Goal: Task Accomplishment & Management: Use online tool/utility

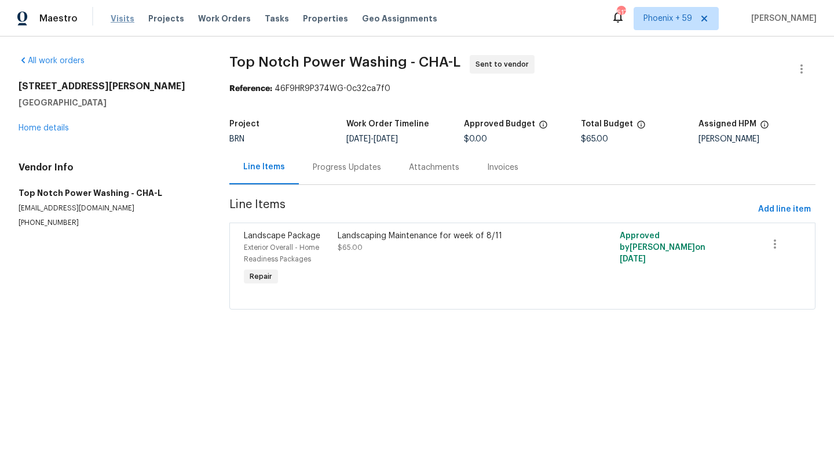
click at [128, 17] on span "Visits" at bounding box center [123, 19] width 24 height 12
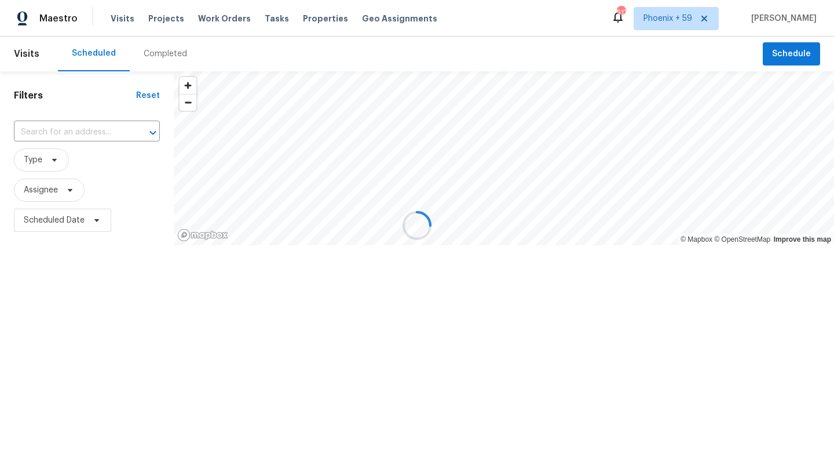
click at [68, 129] on div at bounding box center [417, 225] width 834 height 451
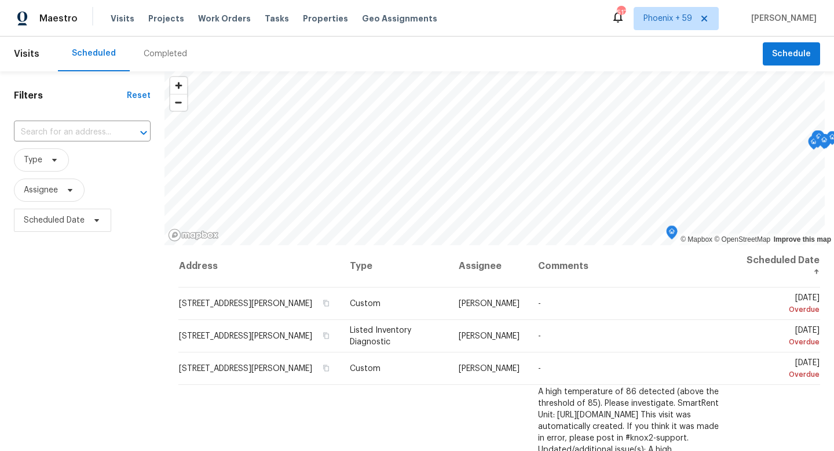
click at [69, 133] on input "text" at bounding box center [66, 132] width 104 height 18
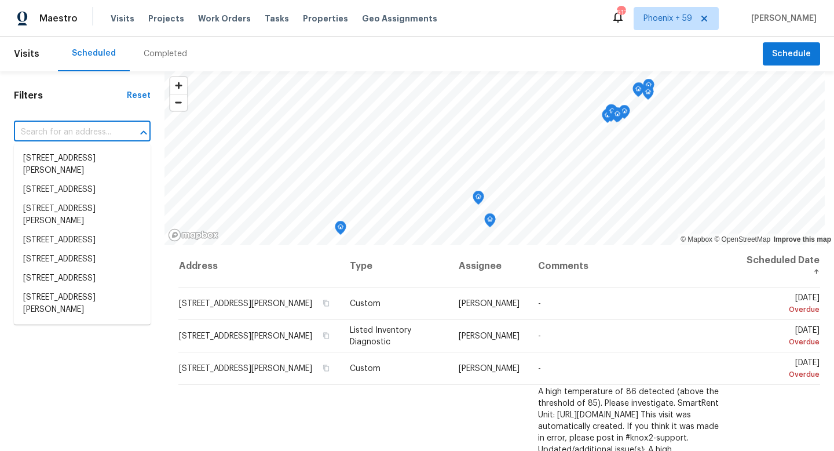
paste input "1117 Bandini Ct"
type input "1117 Bandini Ct"
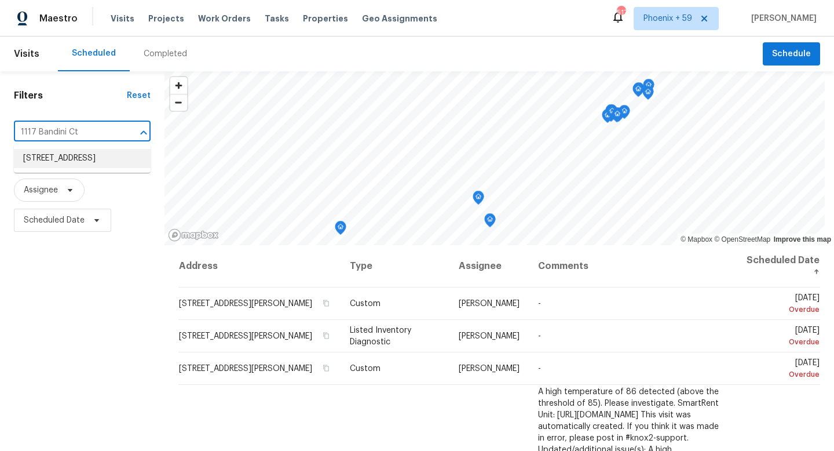
click at [68, 157] on li "[STREET_ADDRESS]" at bounding box center [82, 158] width 137 height 19
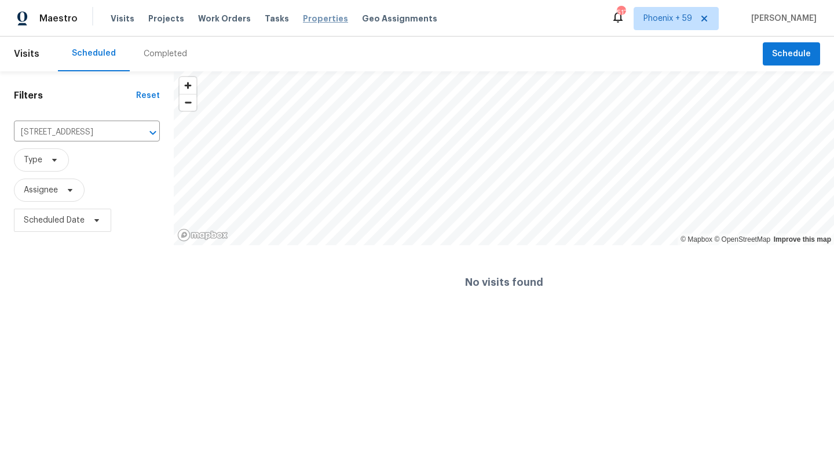
click at [307, 20] on span "Properties" at bounding box center [325, 19] width 45 height 12
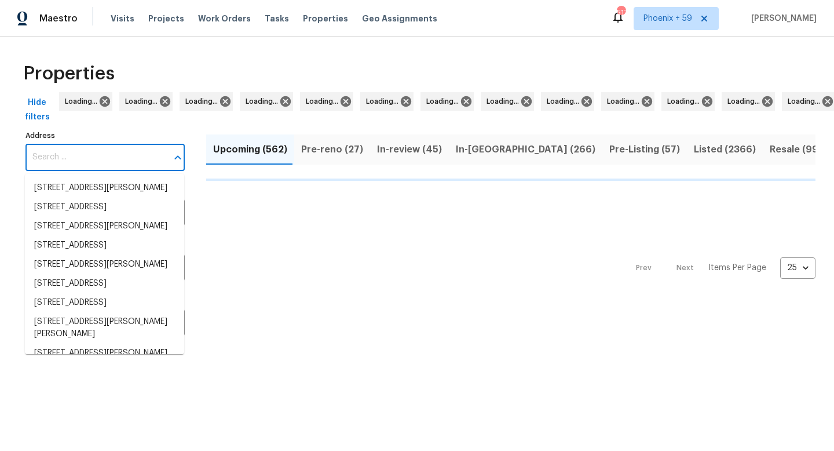
click at [70, 160] on input "Address" at bounding box center [96, 157] width 142 height 27
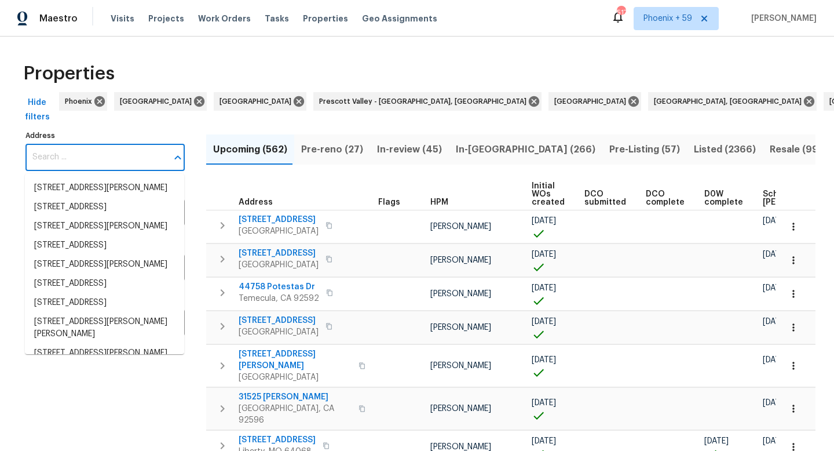
click at [70, 160] on input "Address" at bounding box center [96, 157] width 142 height 27
paste input "1117 Bandini Ct"
type input "1117 Bandini Ct"
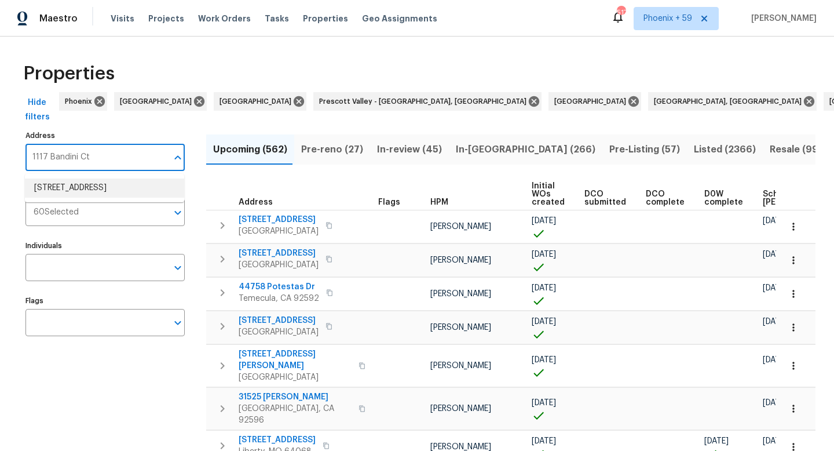
click at [77, 191] on li "[STREET_ADDRESS]" at bounding box center [104, 187] width 159 height 19
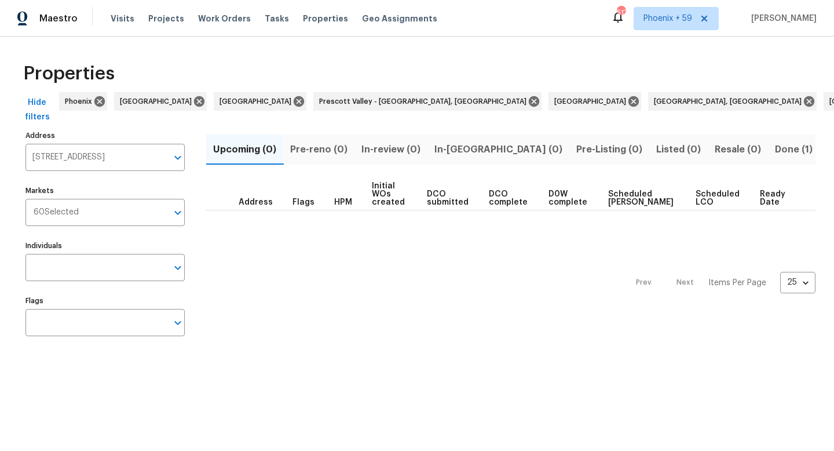
click at [775, 152] on span "Done (1)" at bounding box center [794, 149] width 38 height 16
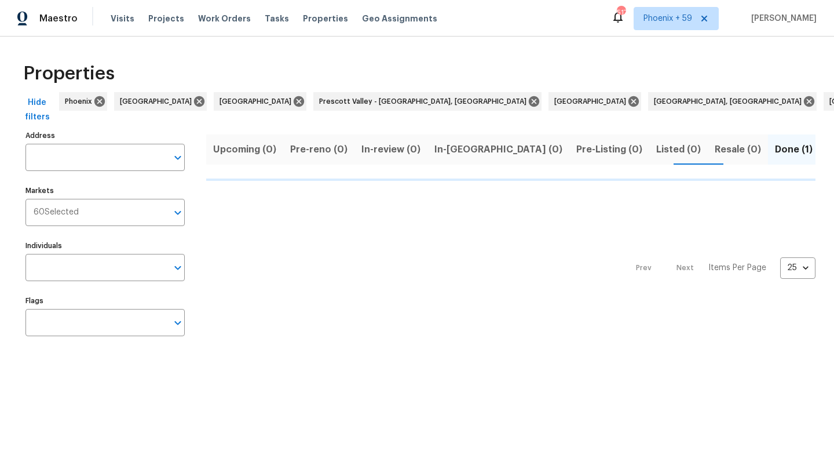
type input "[STREET_ADDRESS]"
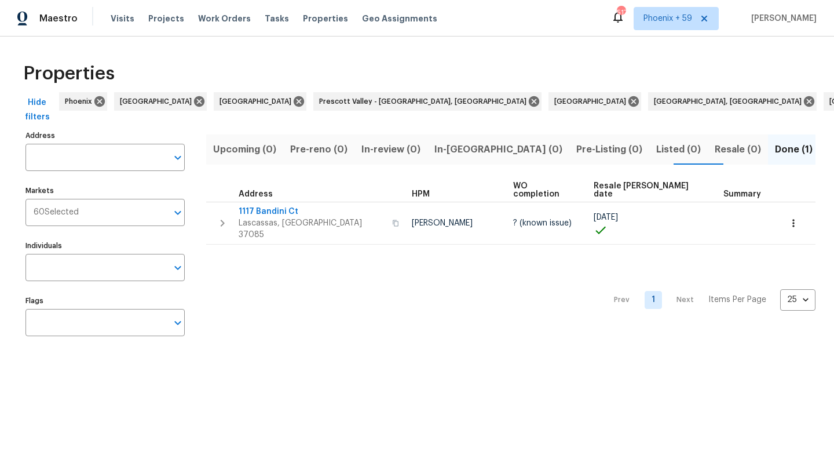
type input "[STREET_ADDRESS]"
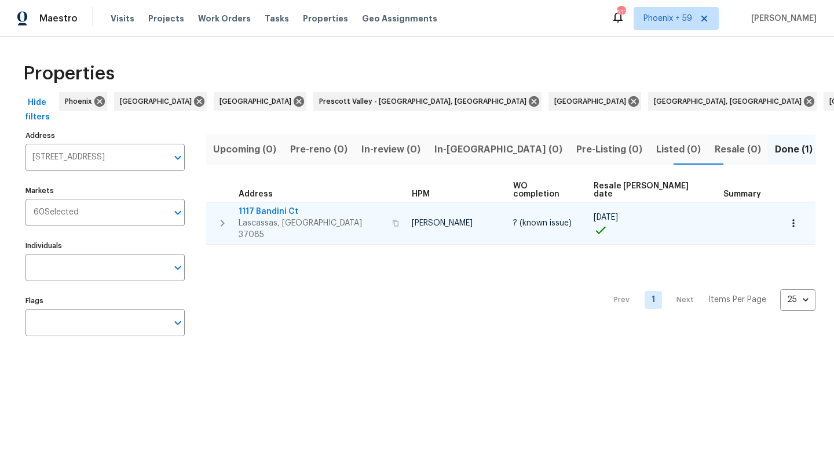
click at [276, 206] on span "1117 Bandini Ct" at bounding box center [312, 212] width 147 height 12
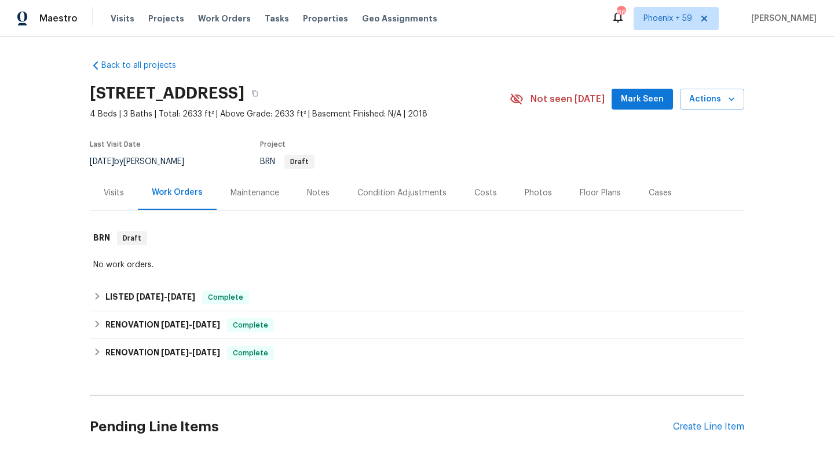
click at [249, 189] on div "Maintenance" at bounding box center [254, 193] width 49 height 12
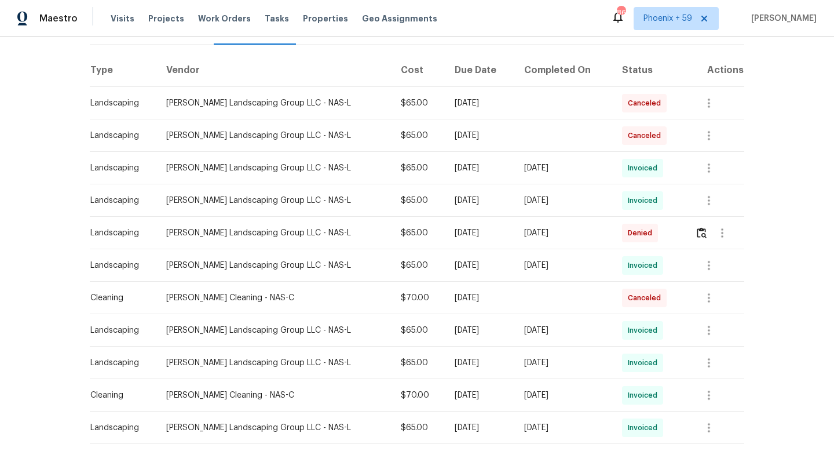
scroll to position [167, 0]
click at [481, 226] on div "[DATE]" at bounding box center [480, 231] width 51 height 12
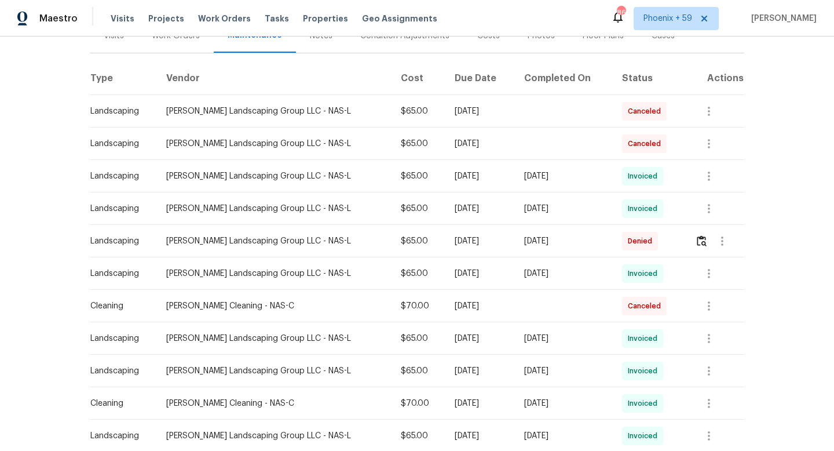
scroll to position [0, 0]
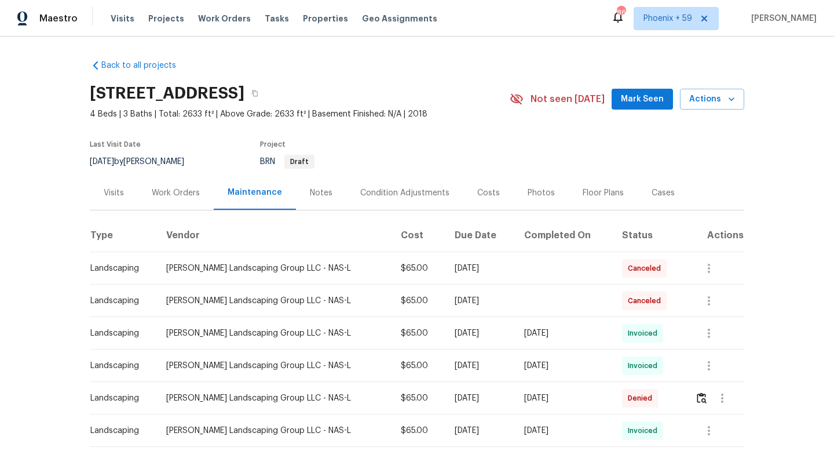
click at [166, 192] on div "Work Orders" at bounding box center [176, 193] width 48 height 12
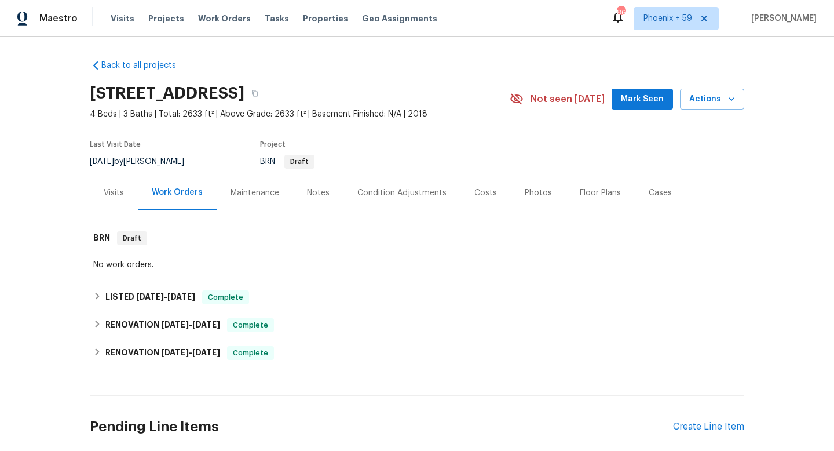
scroll to position [93, 0]
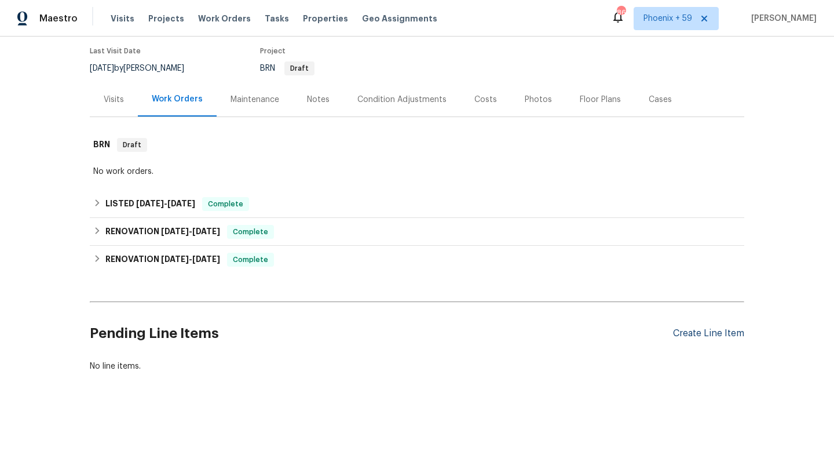
click at [695, 330] on div "Create Line Item" at bounding box center [708, 333] width 71 height 11
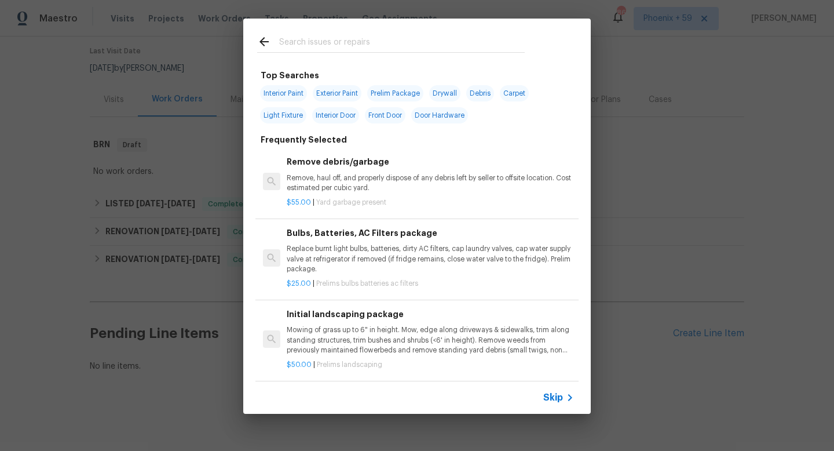
click at [341, 349] on p "Mowing of grass up to 6" in height. Mow, edge along driveways & sidewalks, trim…" at bounding box center [430, 340] width 287 height 30
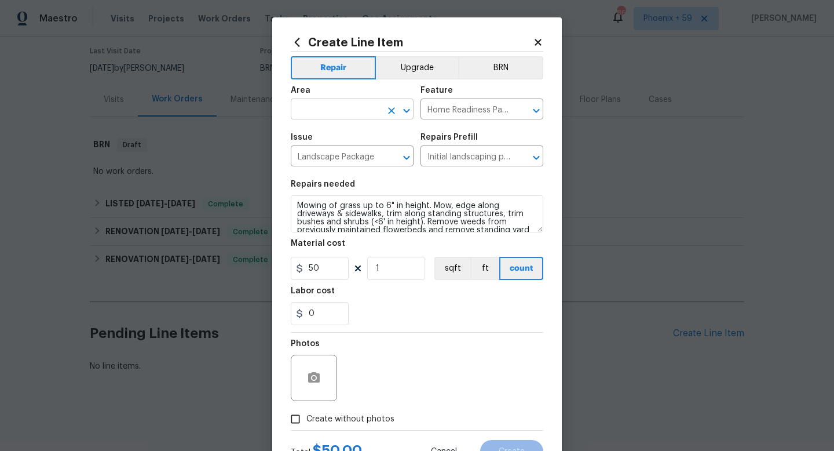
click at [354, 105] on input "text" at bounding box center [336, 110] width 90 height 18
type input "Exterior Overall"
drag, startPoint x: 328, startPoint y: 267, endPoint x: 252, endPoint y: 267, distance: 75.9
click at [252, 267] on div "Create Line Item Repair Upgrade BRN Area Exterior Overall ​ Feature Home Readin…" at bounding box center [417, 225] width 834 height 451
type input "65"
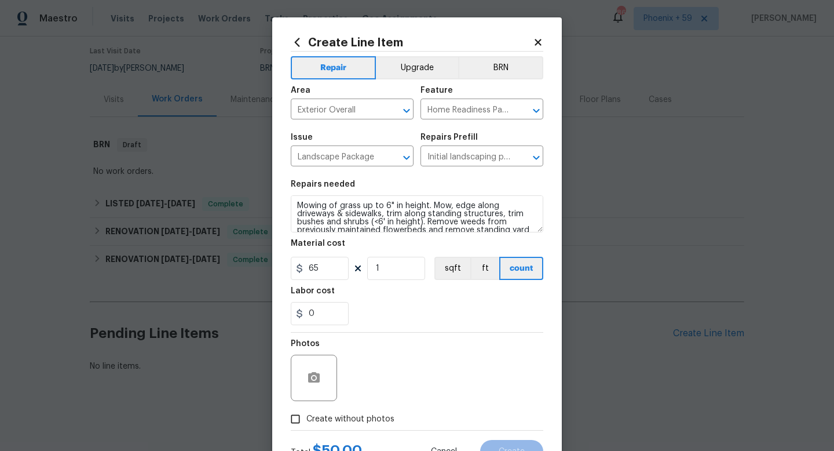
click at [387, 417] on span "Create without photos" at bounding box center [350, 419] width 88 height 12
click at [306, 417] on input "Create without photos" at bounding box center [295, 419] width 22 height 22
checkbox input "true"
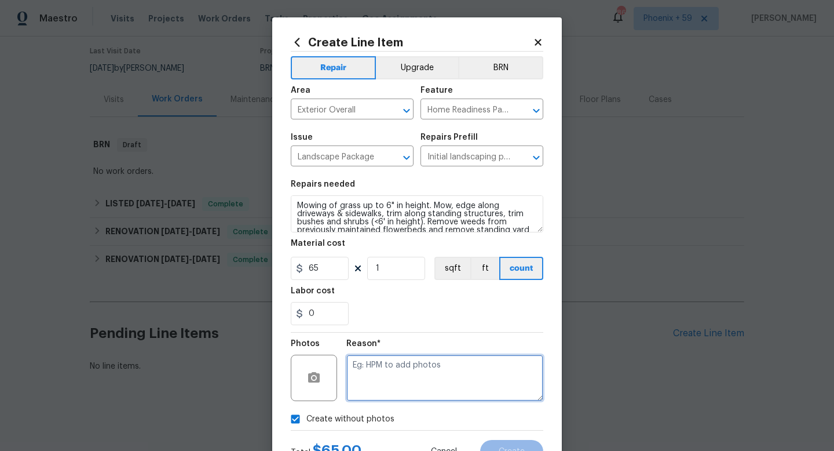
click at [401, 380] on textarea at bounding box center [444, 377] width 197 height 46
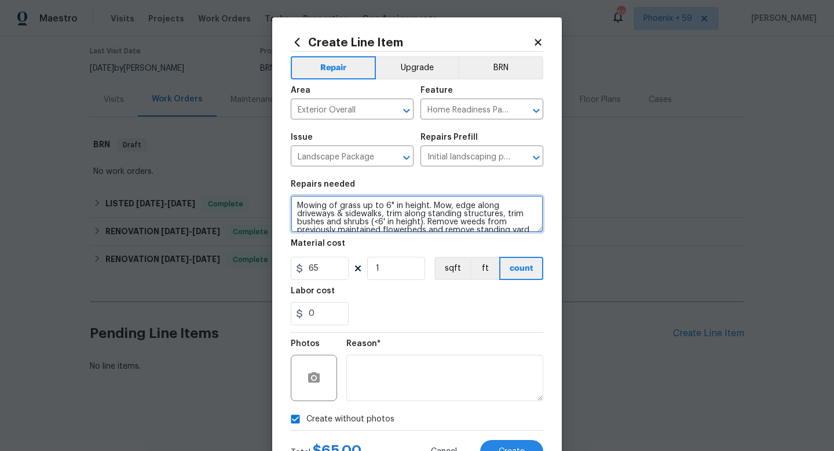
click at [455, 195] on textarea "Mowing of grass up to 6" in height. Mow, edge along driveways & sidewalks, trim…" at bounding box center [417, 213] width 252 height 37
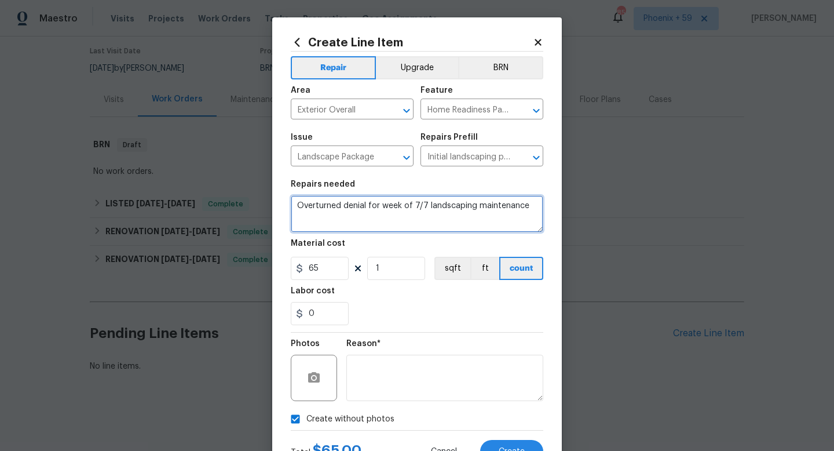
click at [439, 206] on textarea "Overturned denial for week of 7/7 landscaping maintenance" at bounding box center [417, 213] width 252 height 37
type textarea "Overturned denial for week of 7/7 landscaping maintenance"
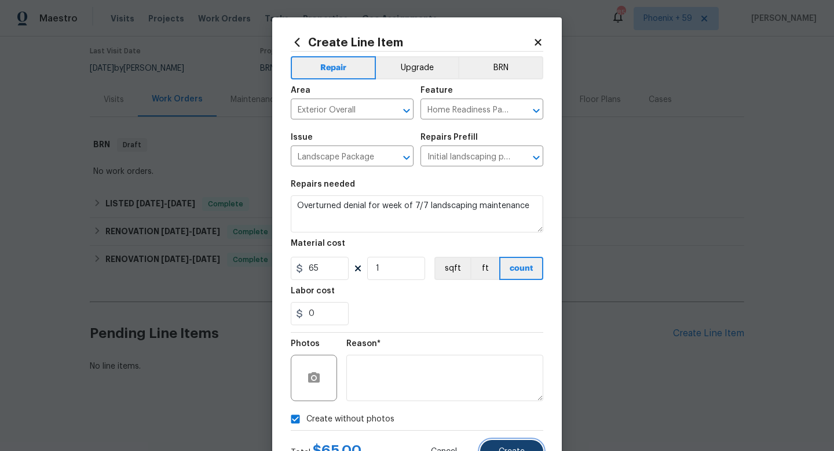
click at [504, 448] on span "Create" at bounding box center [512, 451] width 26 height 9
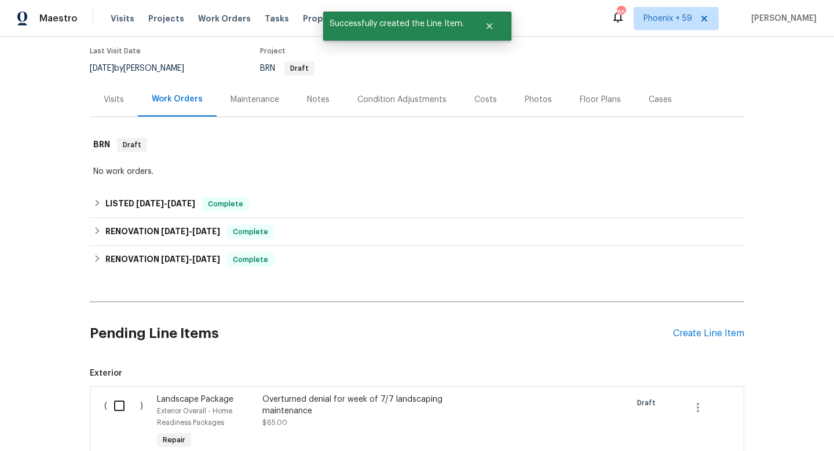
click at [119, 407] on input "checkbox" at bounding box center [123, 405] width 33 height 24
checkbox input "true"
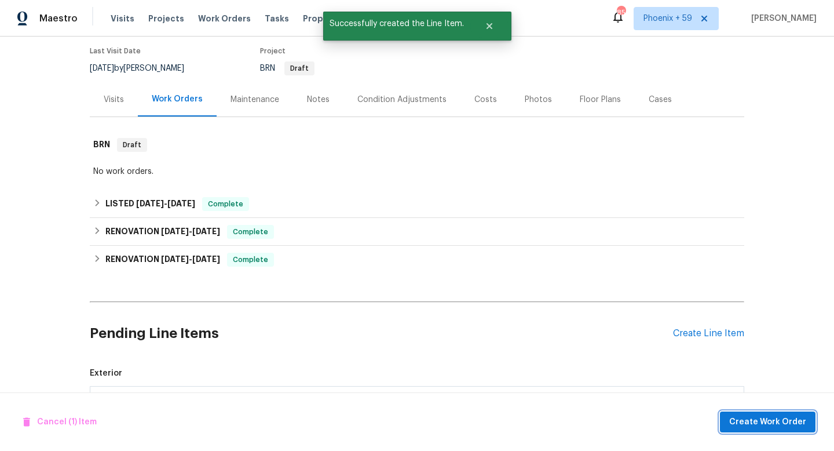
click at [734, 418] on span "Create Work Order" at bounding box center [767, 422] width 77 height 14
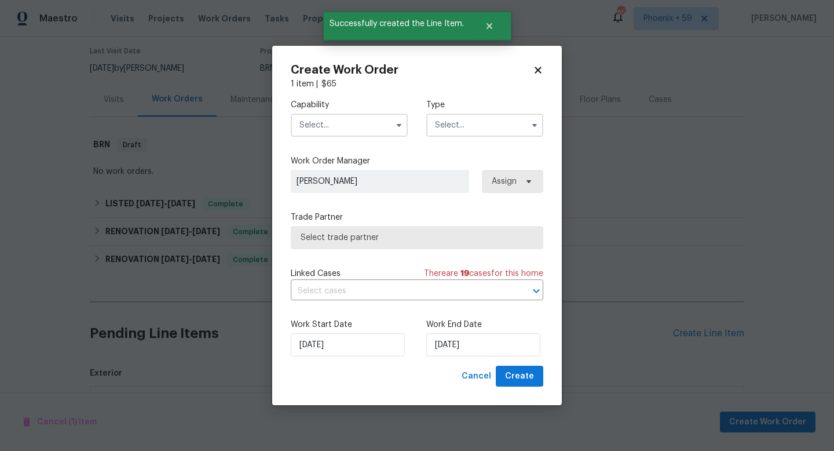
click at [372, 118] on input "text" at bounding box center [349, 125] width 117 height 23
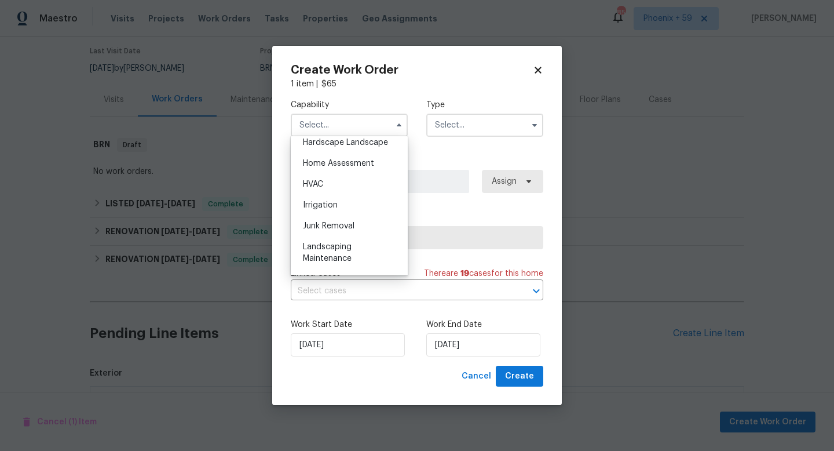
scroll to position [673, 0]
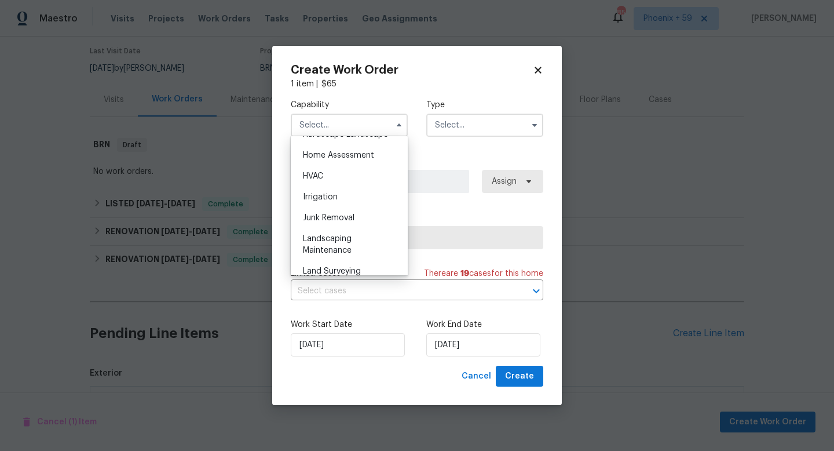
click at [356, 236] on div "Landscaping Maintenance" at bounding box center [349, 244] width 111 height 32
type input "Landscaping Maintenance"
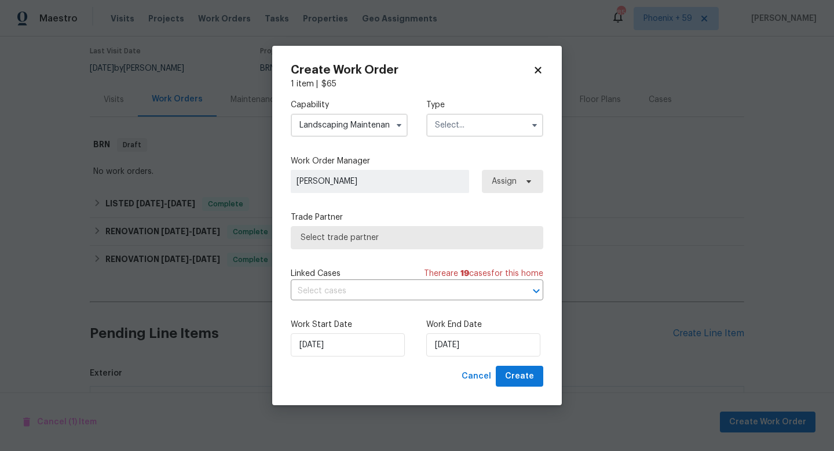
click at [464, 125] on input "text" at bounding box center [484, 125] width 117 height 23
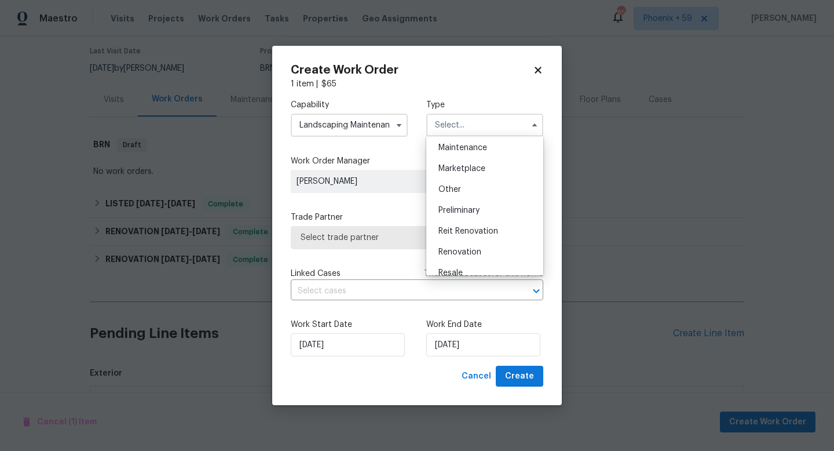
scroll to position [263, 0]
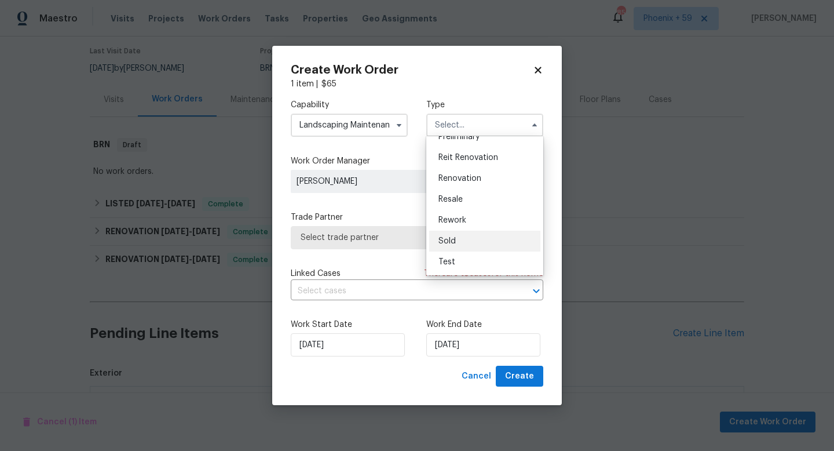
click at [451, 240] on span "Sold" at bounding box center [446, 241] width 17 height 8
type input "Sold"
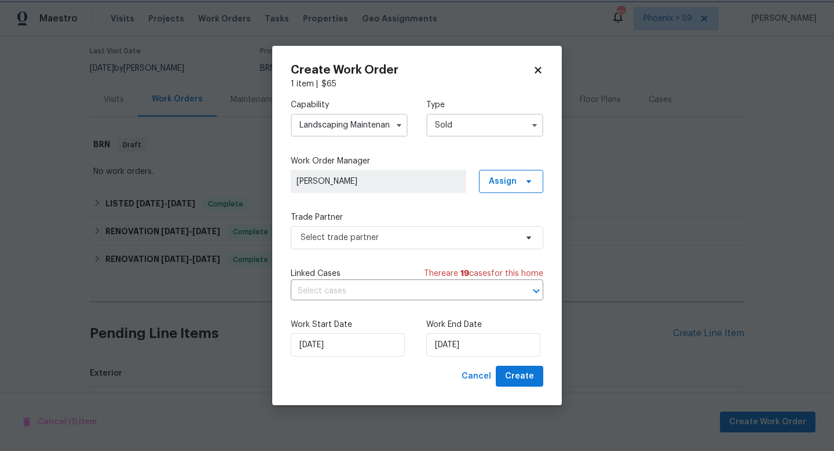
scroll to position [0, 0]
click at [357, 237] on span "Select trade partner" at bounding box center [409, 238] width 216 height 12
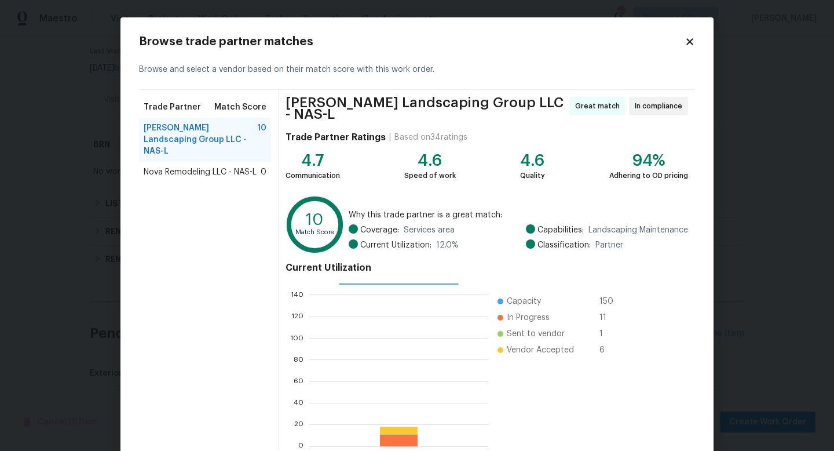
scroll to position [60, 0]
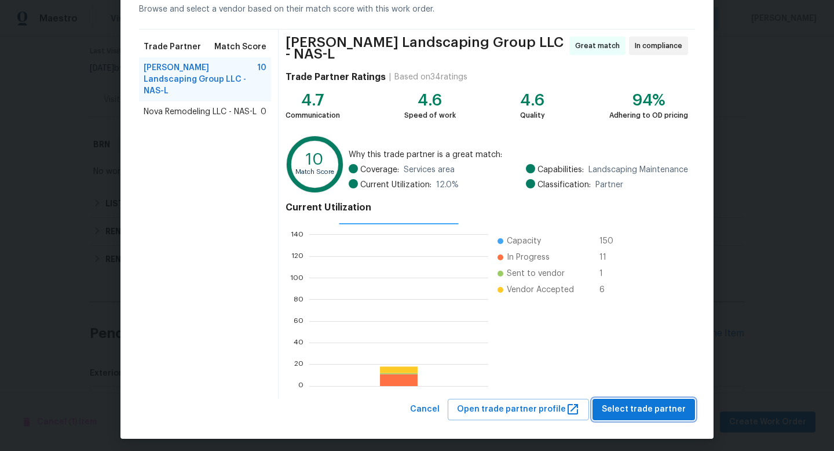
click at [626, 402] on span "Select trade partner" at bounding box center [644, 409] width 84 height 14
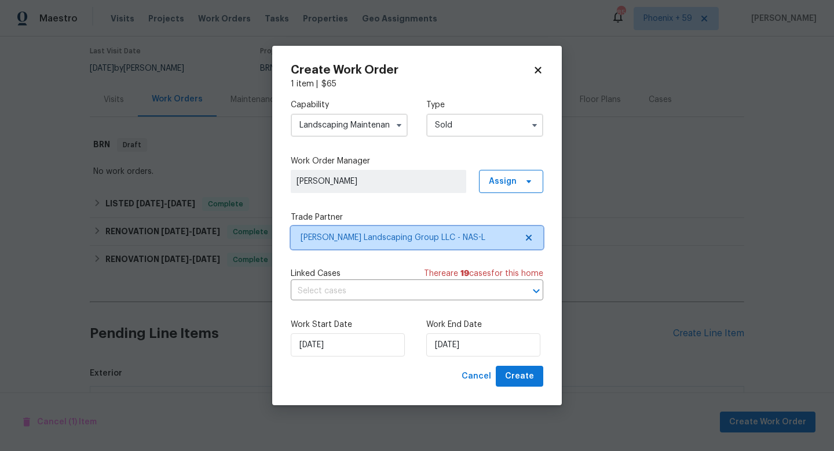
scroll to position [0, 0]
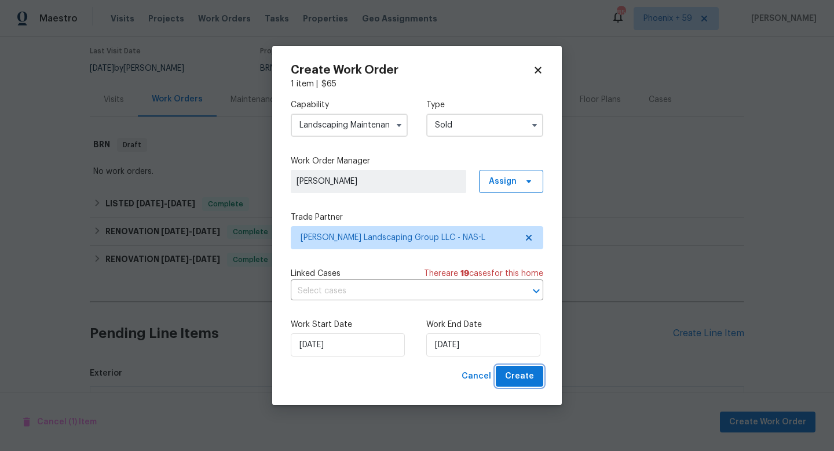
click at [525, 376] on span "Create" at bounding box center [519, 376] width 29 height 14
checkbox input "false"
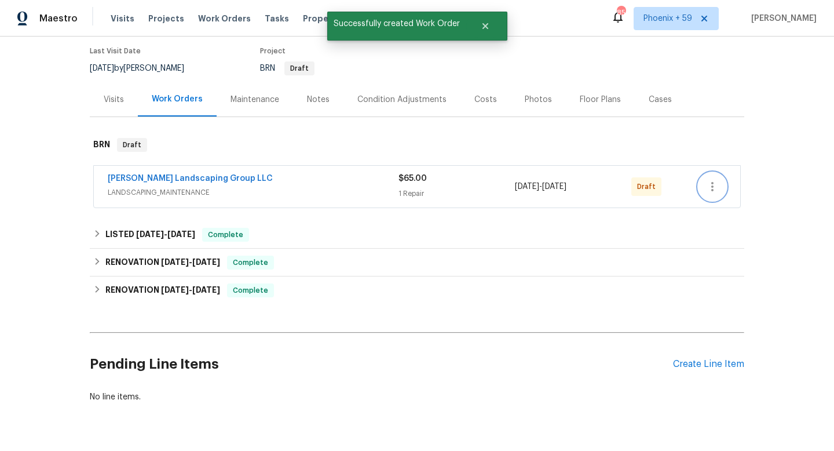
click at [716, 185] on icon "button" at bounding box center [712, 187] width 14 height 14
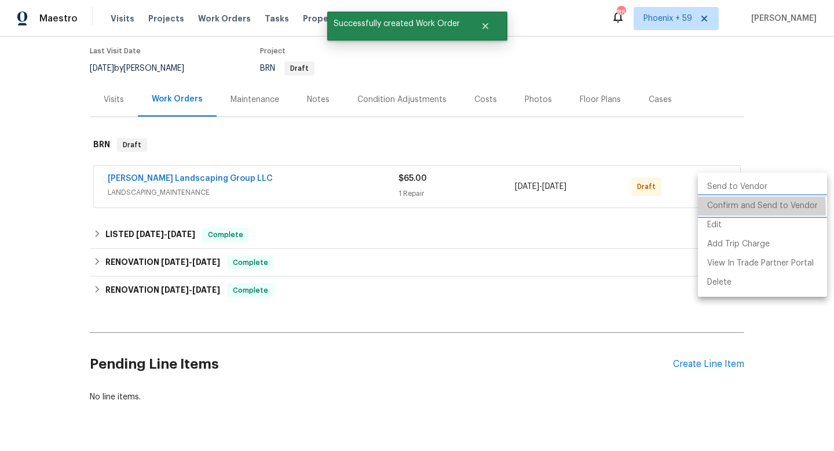
click at [720, 209] on li "Confirm and Send to Vendor" at bounding box center [762, 205] width 129 height 19
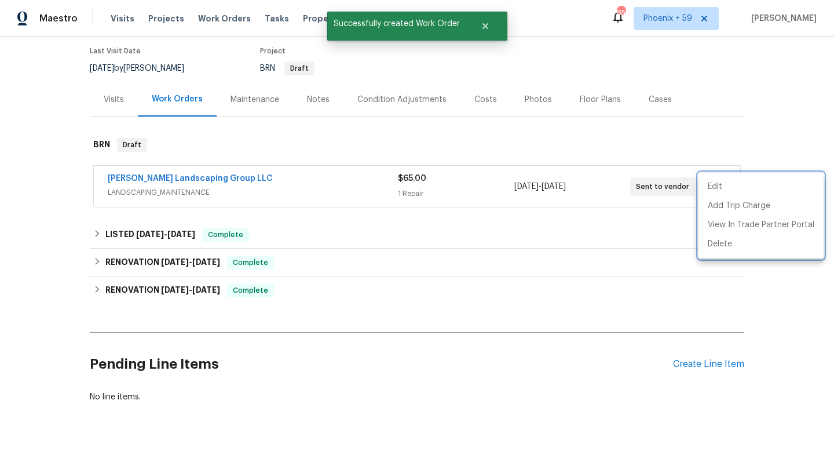
click at [244, 168] on div at bounding box center [417, 225] width 834 height 451
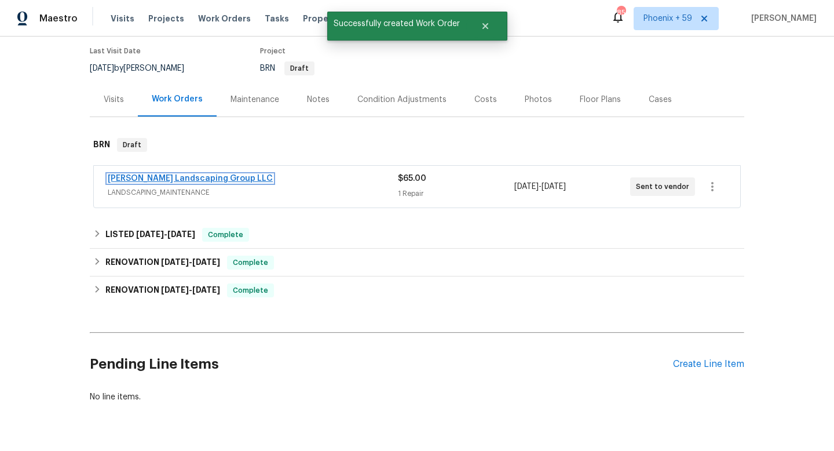
click at [224, 180] on link "Sandoval Landscaping Group LLC" at bounding box center [190, 178] width 165 height 8
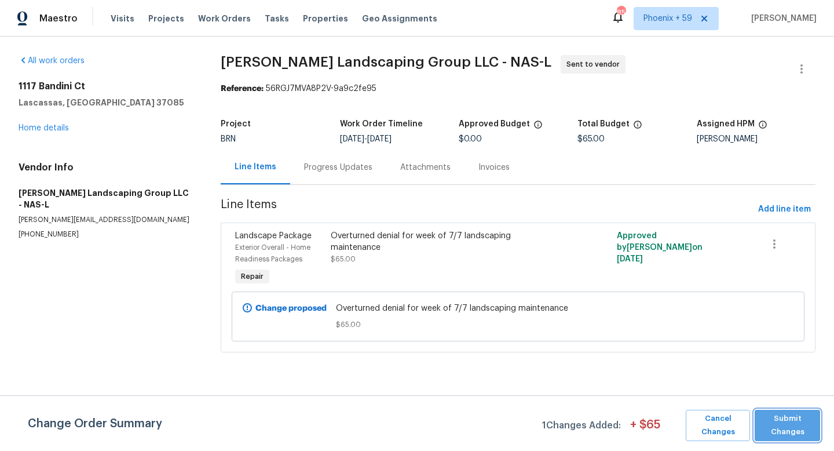
click at [788, 433] on span "Submit Changes" at bounding box center [787, 425] width 54 height 27
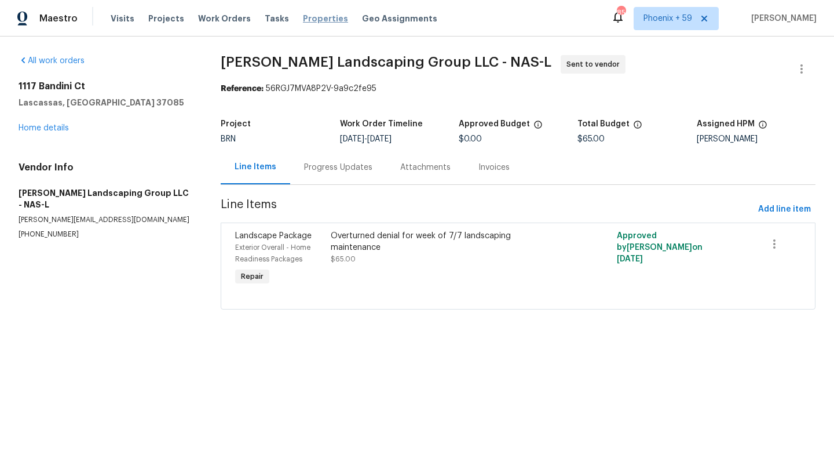
click at [313, 14] on span "Properties" at bounding box center [325, 19] width 45 height 12
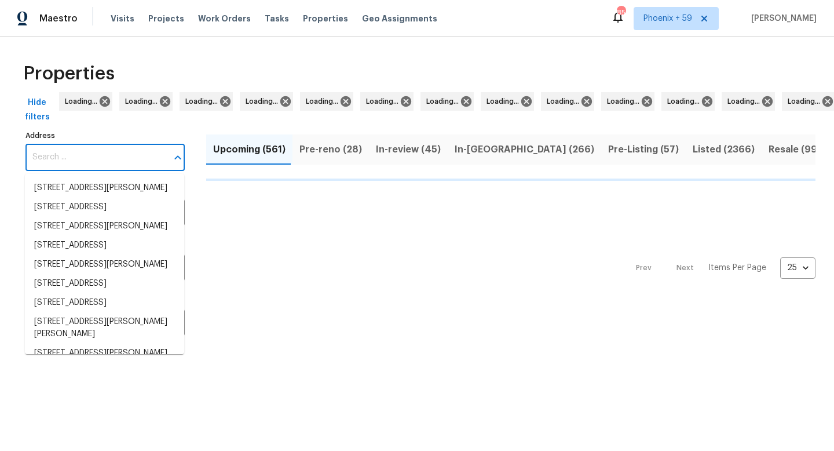
click at [71, 153] on input "Address" at bounding box center [96, 157] width 142 height 27
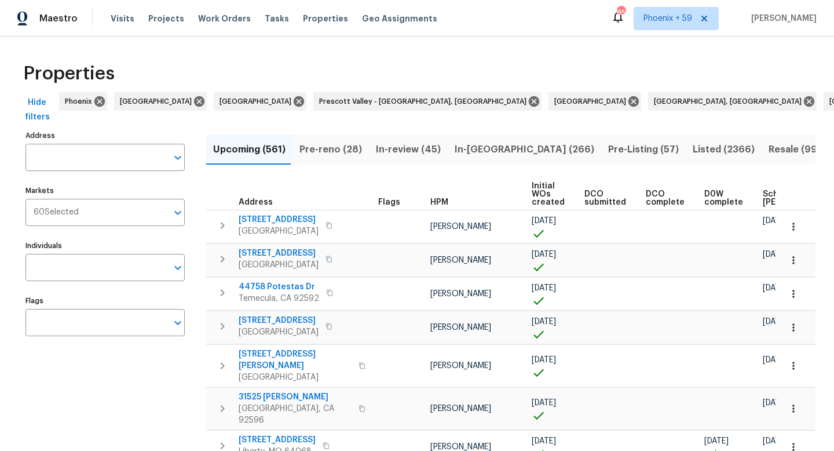
click at [71, 153] on input "Address" at bounding box center [96, 157] width 142 height 27
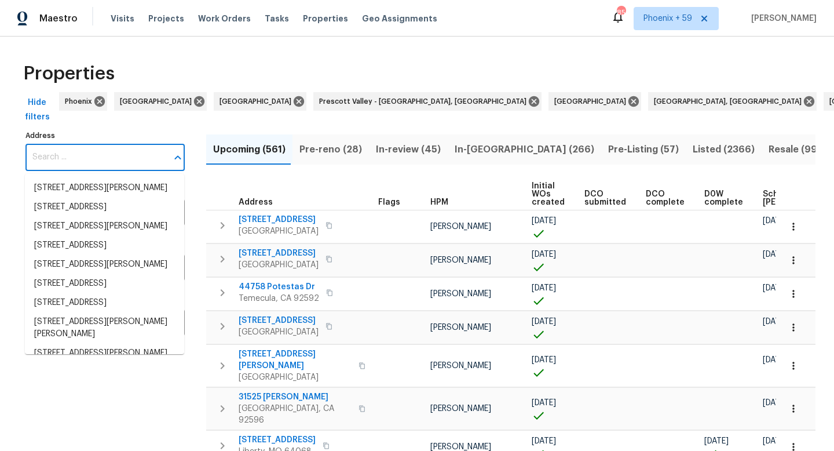
paste input "112 Whispering Water Ct"
type input "112 Whispering Water Ct"
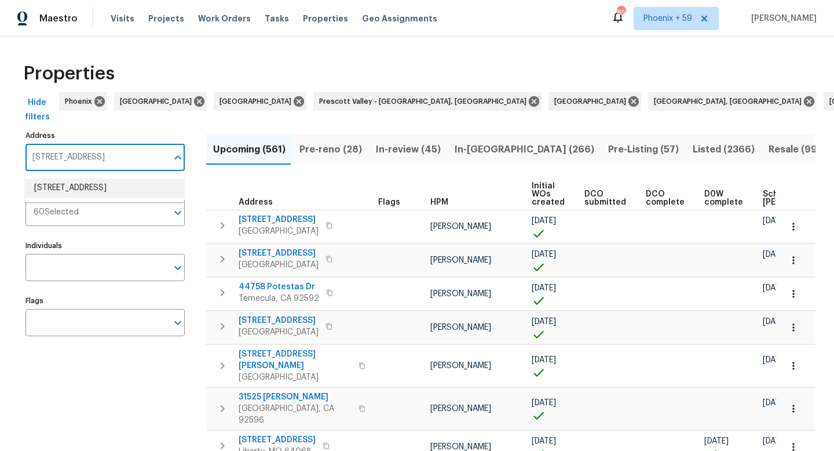
click at [75, 190] on li "112 Whispering Water Ct Christiana TN 37037" at bounding box center [104, 187] width 159 height 19
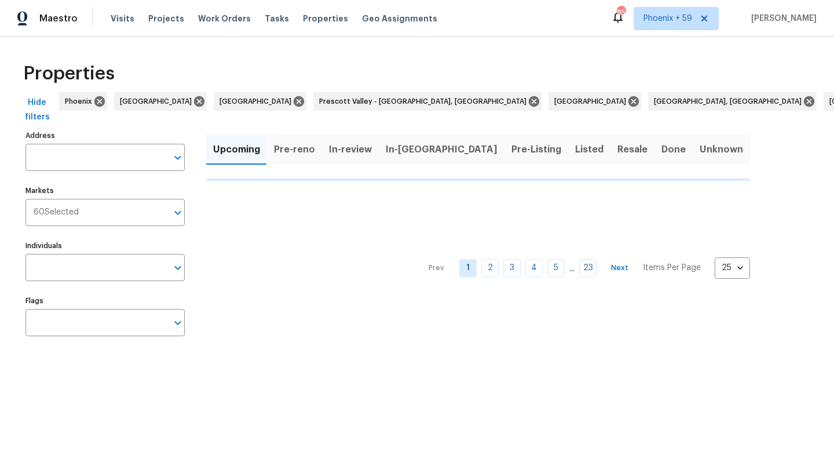
type input "112 Whispering Water Ct Christiana TN 37037"
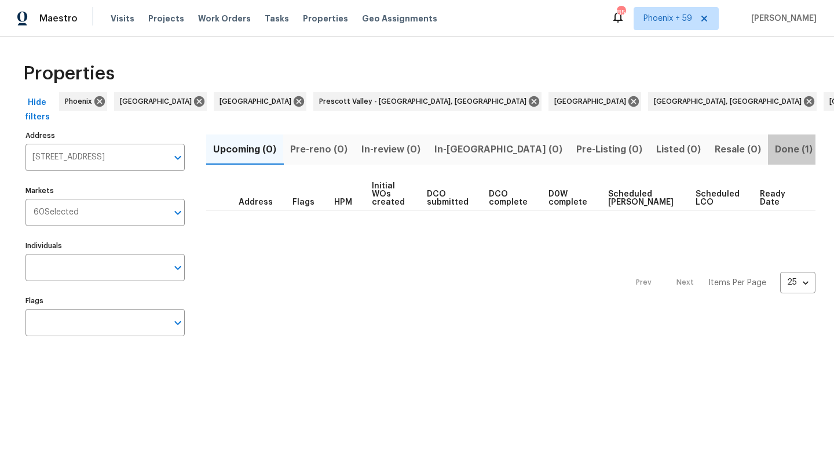
click at [775, 157] on span "Done (1)" at bounding box center [794, 149] width 38 height 16
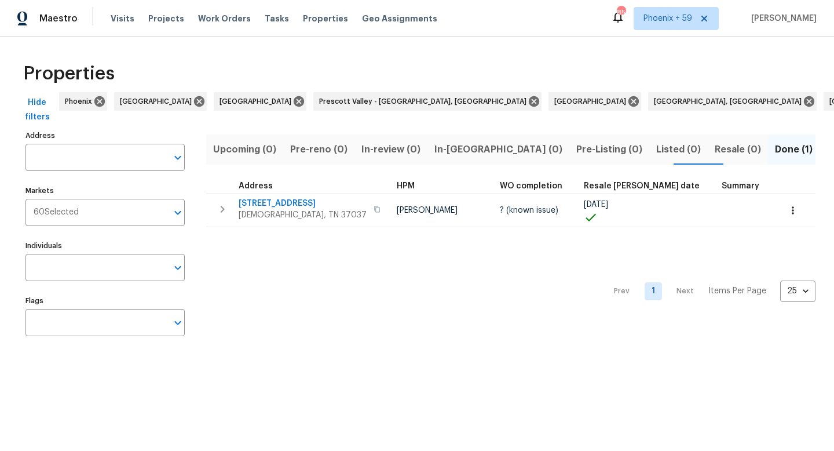
type input "112 Whispering Water Ct Christiana TN 37037"
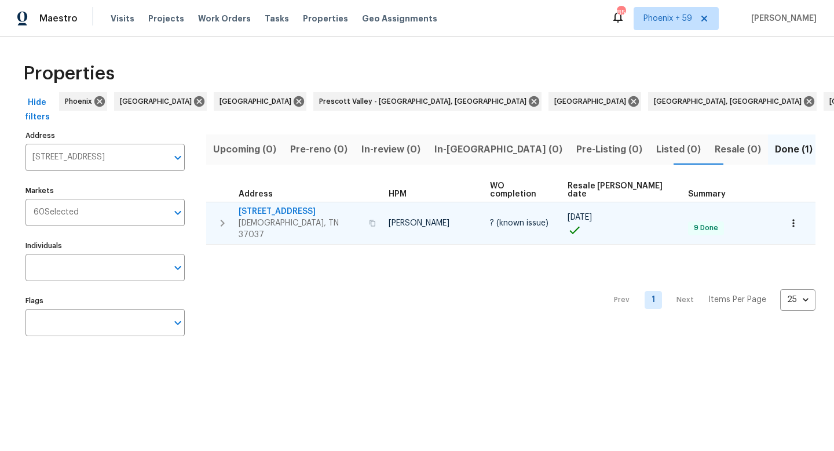
click at [281, 206] on span "112 Whispering Water Ct" at bounding box center [300, 212] width 123 height 12
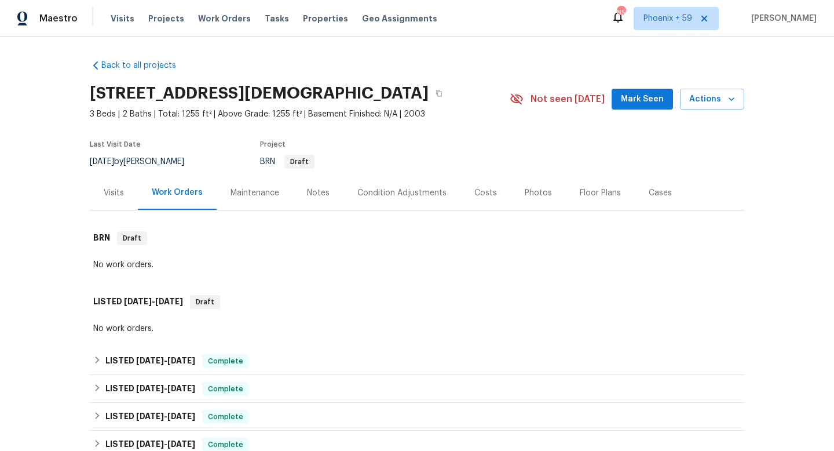
click at [239, 194] on div "Maintenance" at bounding box center [254, 193] width 49 height 12
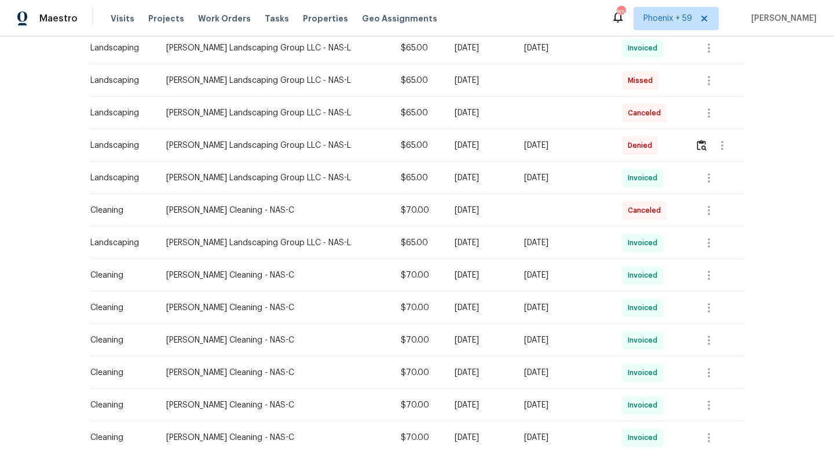
scroll to position [353, 0]
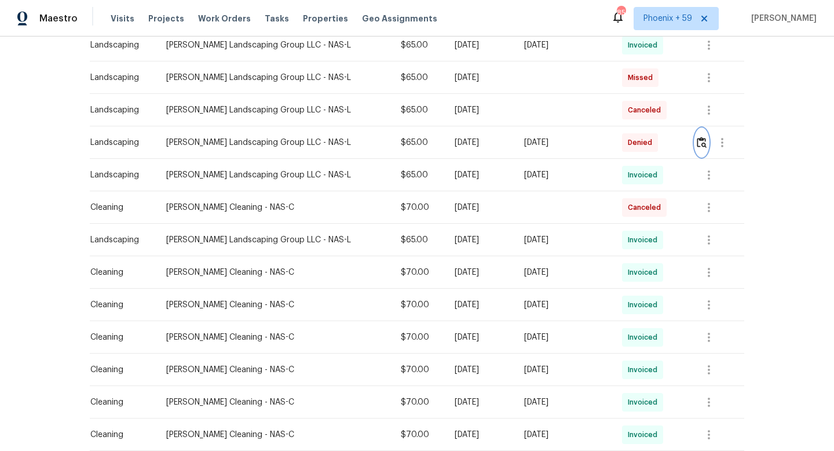
click at [702, 142] on img "button" at bounding box center [702, 142] width 10 height 11
click at [708, 238] on icon "button" at bounding box center [709, 239] width 2 height 9
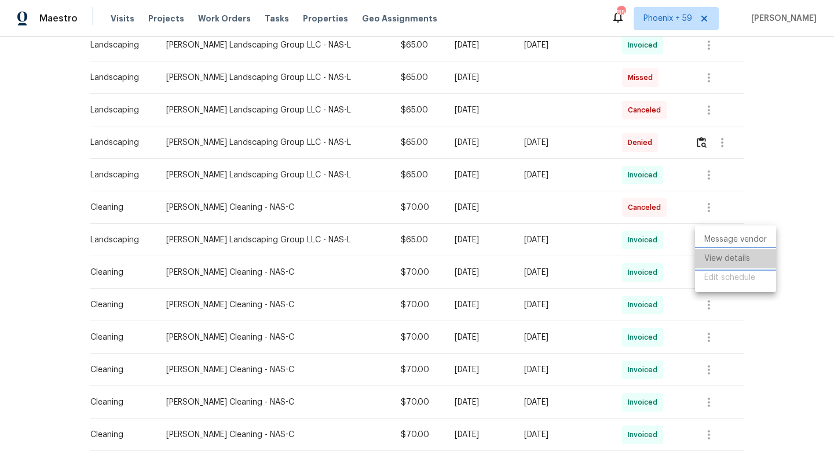
click at [717, 255] on li "View details" at bounding box center [735, 258] width 81 height 19
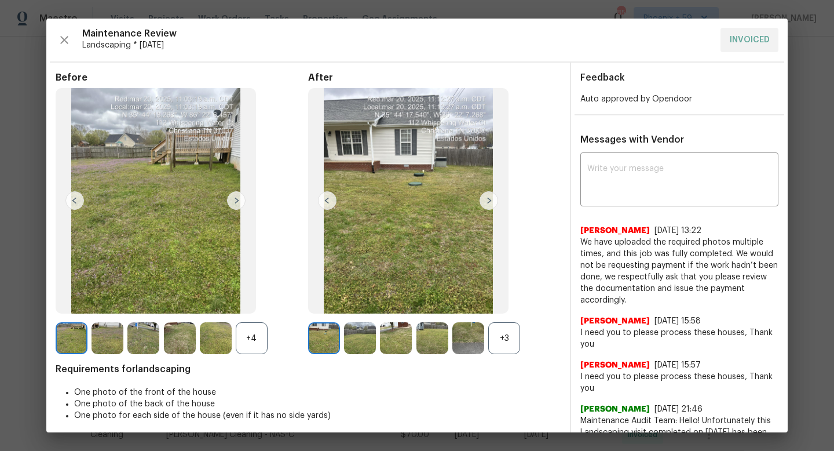
click at [485, 195] on img at bounding box center [488, 200] width 19 height 19
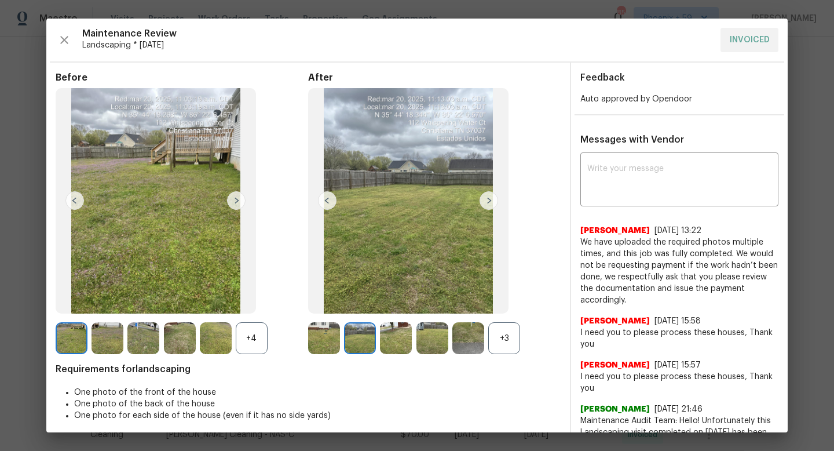
click at [485, 200] on img at bounding box center [488, 200] width 19 height 19
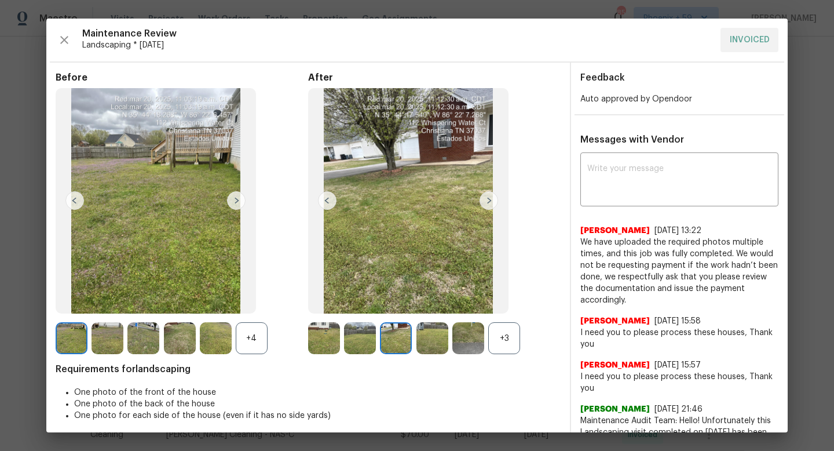
click at [485, 200] on img at bounding box center [488, 200] width 19 height 19
